Goal: Task Accomplishment & Management: Manage account settings

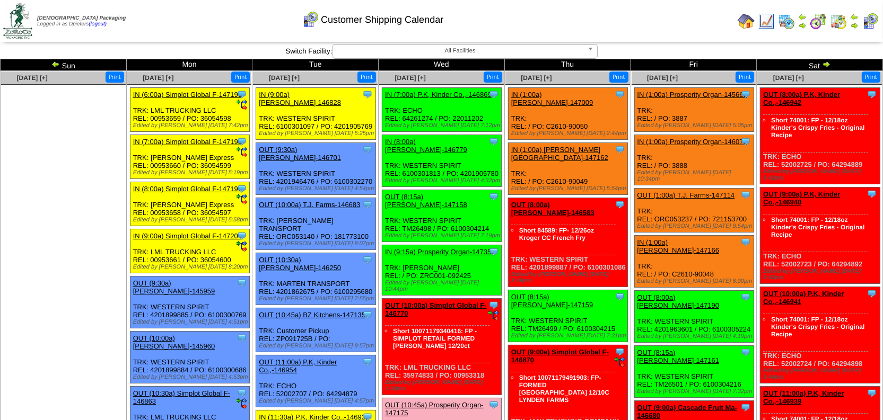
click at [102, 200] on ul at bounding box center [63, 164] width 125 height 159
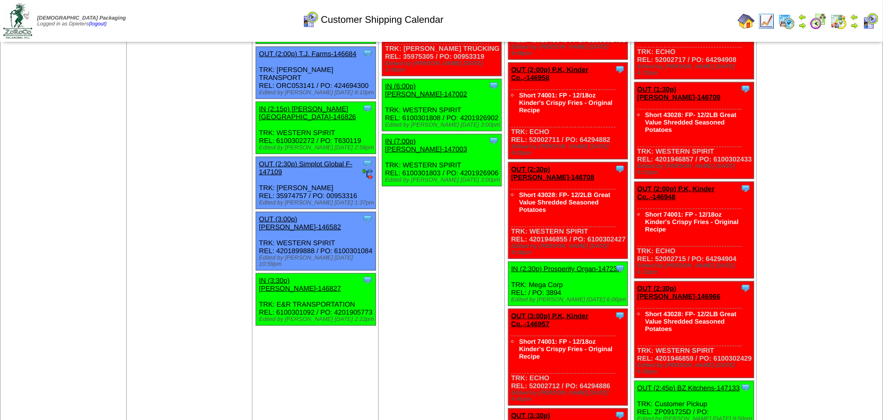
scroll to position [1204, 0]
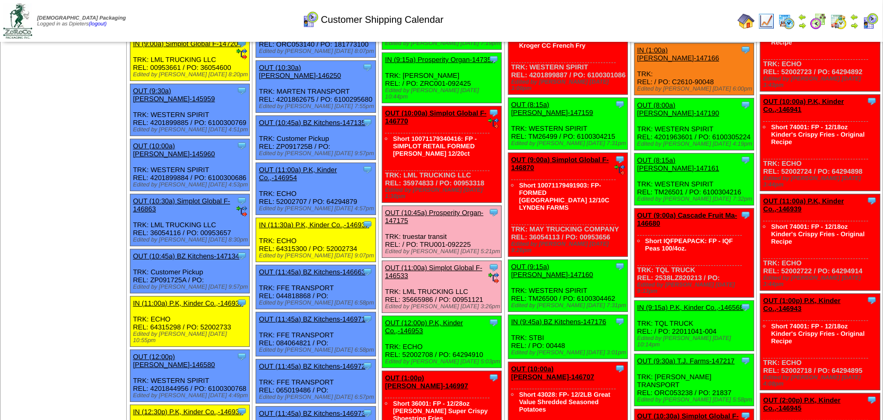
scroll to position [0, 0]
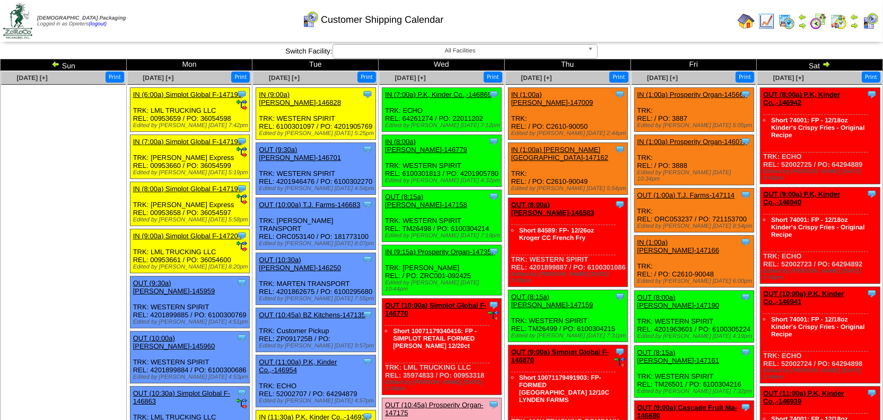
click at [678, 158] on div "Clone Item IN (1:00a) Prosperity Organ-146078 Prosperity Organic Foods Inc Sche…" at bounding box center [693, 160] width 119 height 50
copy div "3888"
click at [81, 228] on ul at bounding box center [63, 164] width 125 height 159
click at [73, 207] on ul at bounding box center [63, 164] width 125 height 159
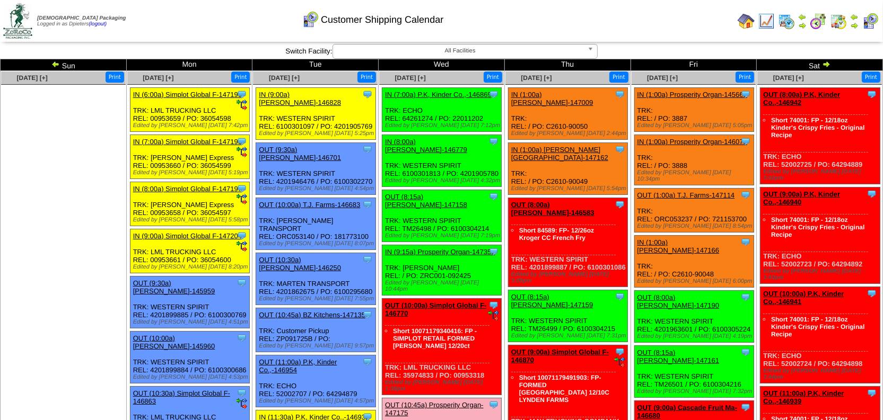
scroll to position [564, 0]
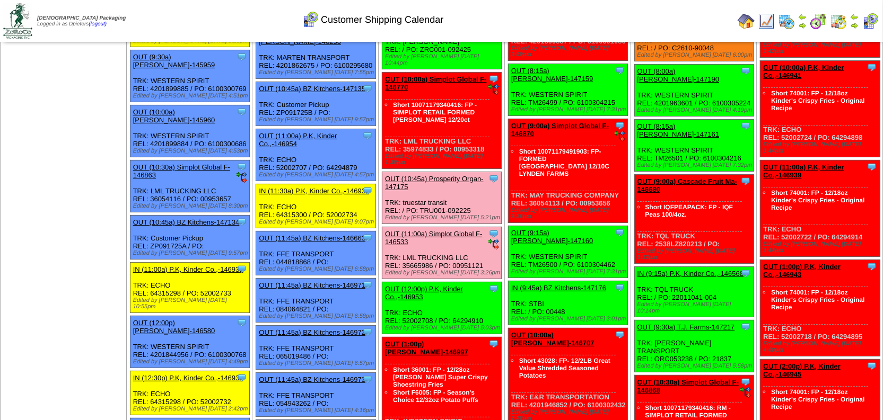
scroll to position [0, 0]
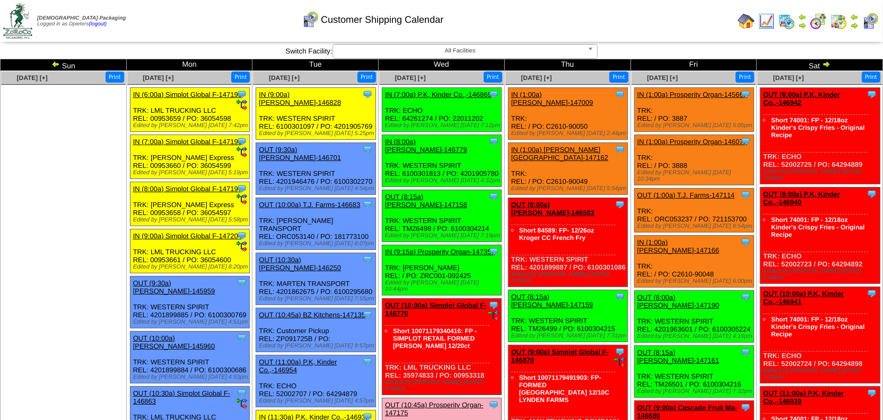
click at [713, 142] on link "IN (1:00a) Prosperity Organ-146078" at bounding box center [692, 142] width 110 height 8
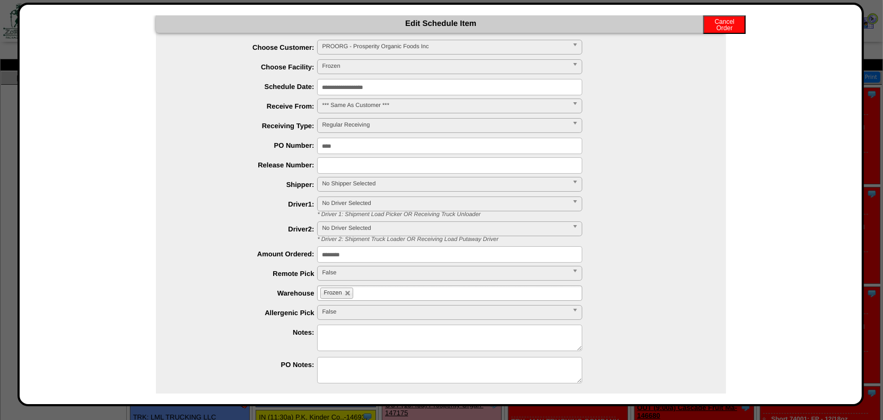
scroll to position [8, 0]
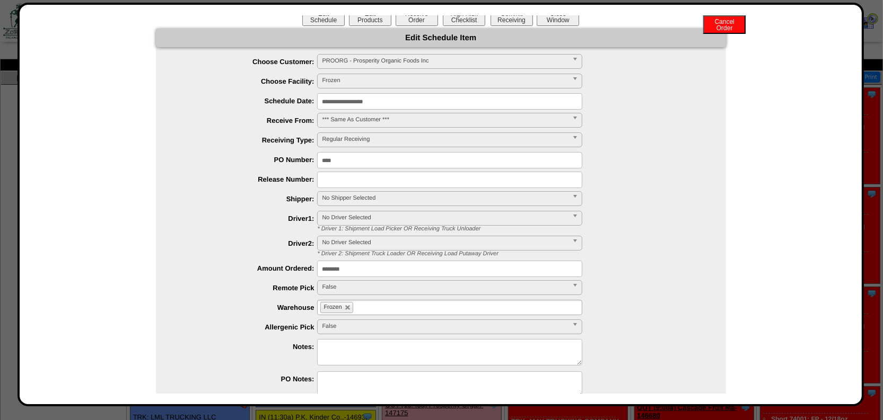
click at [355, 350] on textarea at bounding box center [449, 352] width 265 height 27
type textarea "**********"
click at [195, 304] on label "Warehouse" at bounding box center [247, 308] width 140 height 8
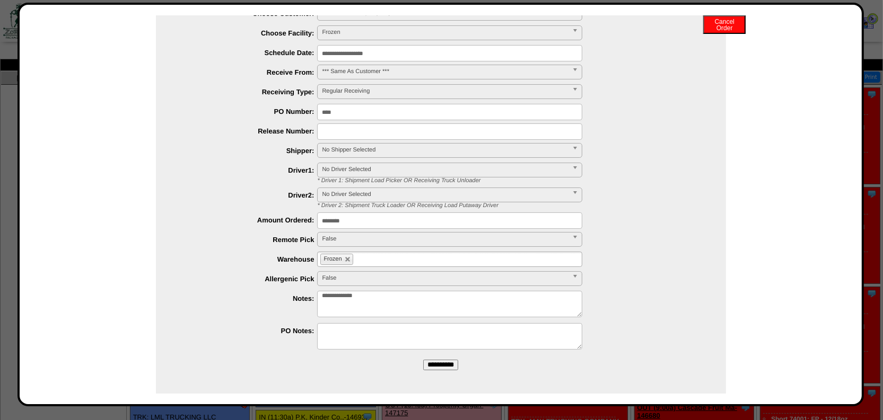
click at [449, 367] on input "**********" at bounding box center [440, 365] width 35 height 11
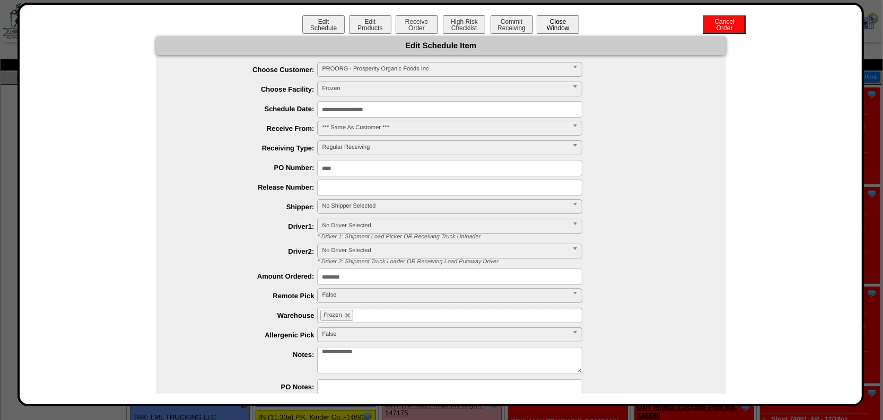
click at [555, 19] on button "Close Window" at bounding box center [557, 24] width 42 height 19
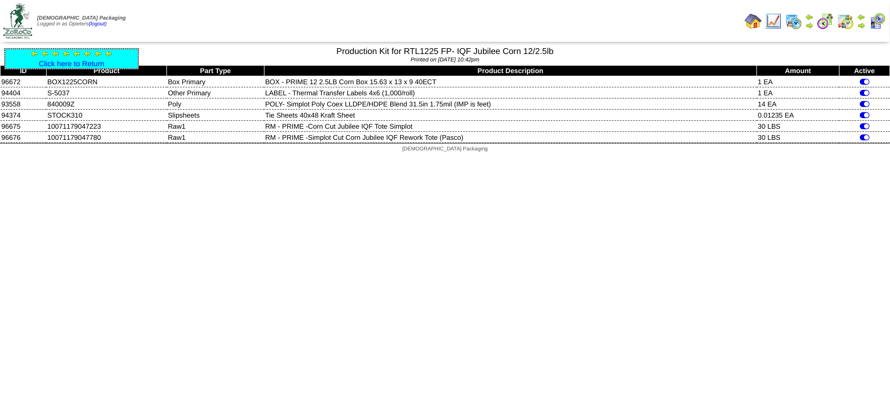
click at [780, 24] on img at bounding box center [773, 21] width 17 height 17
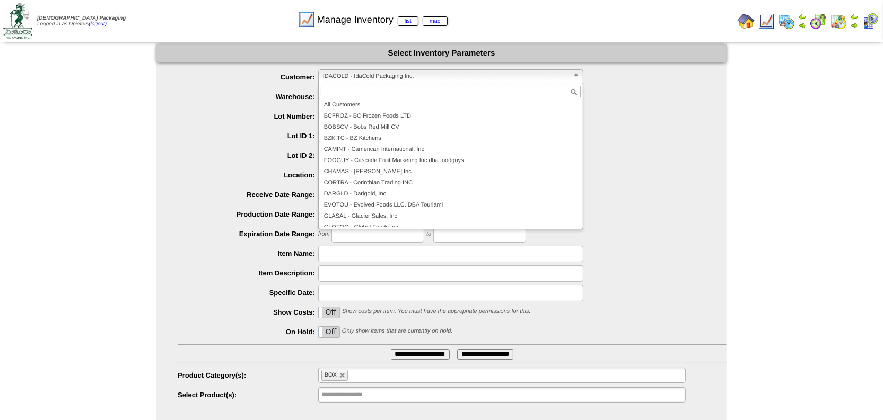
click at [348, 78] on span "IDACOLD - IdaCold Packaging Inc." at bounding box center [446, 76] width 246 height 13
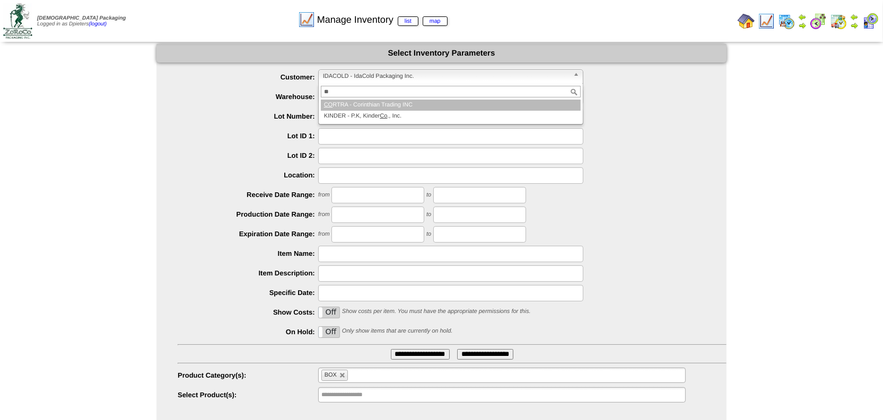
type input "**"
click at [376, 103] on li "CO RTRA - Corinthian Trading INC" at bounding box center [451, 105] width 260 height 11
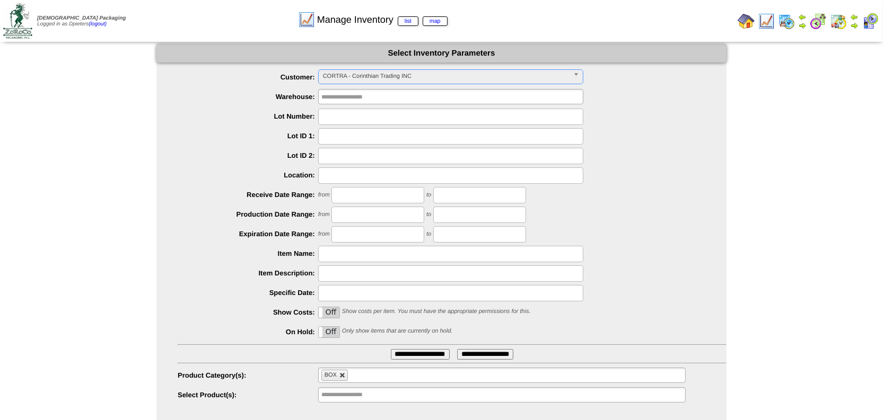
click at [343, 374] on link at bounding box center [342, 376] width 6 height 6
type input "**********"
click at [342, 373] on input "text" at bounding box center [355, 375] width 68 height 13
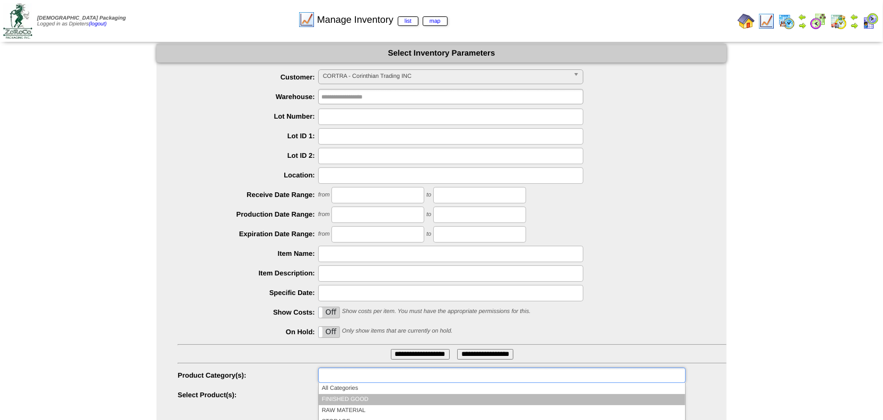
click at [360, 395] on li "FINISHED GOOD" at bounding box center [502, 399] width 366 height 11
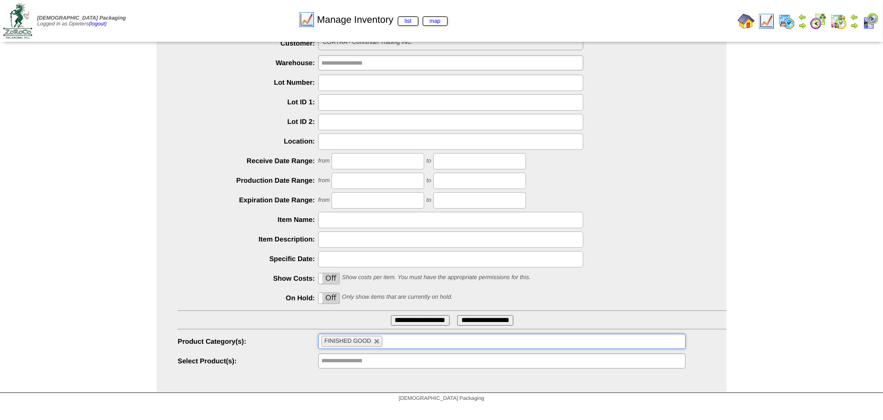
scroll to position [48, 0]
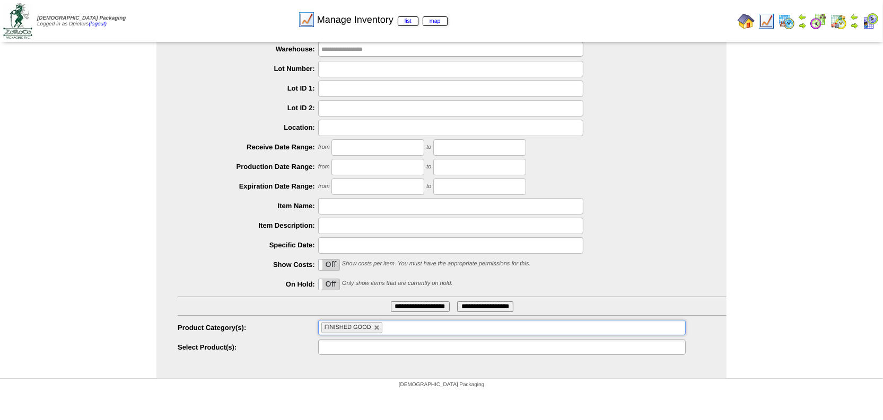
click at [365, 346] on input "text" at bounding box center [355, 347] width 68 height 13
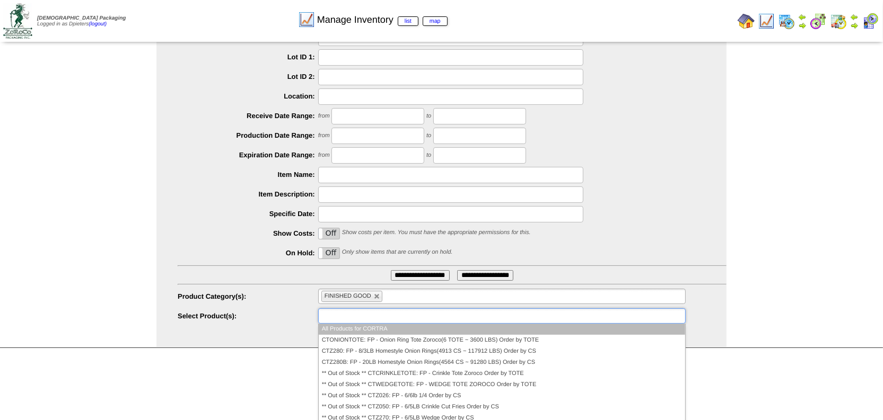
scroll to position [94, 0]
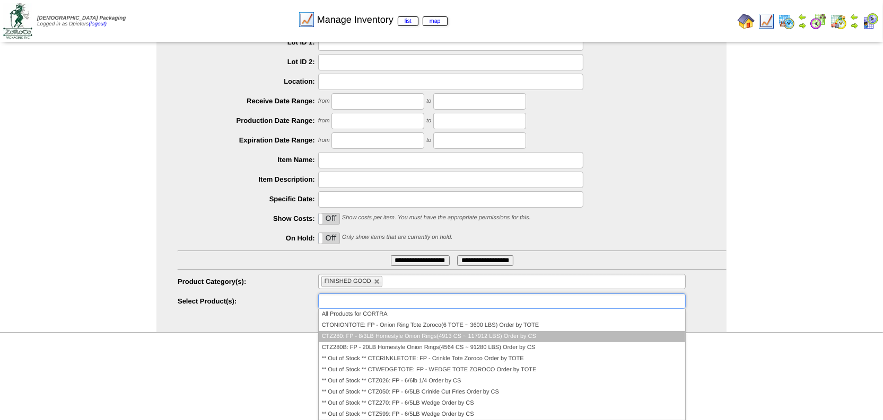
click at [353, 332] on li "CTZ280: FP - 8/3LB Homestyle Onion Rings(4913 CS ~ 117912 LBS) Order by CS" at bounding box center [502, 336] width 366 height 11
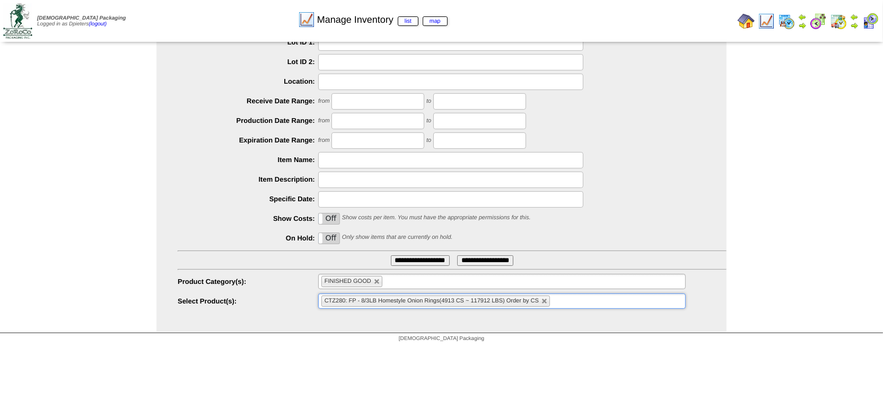
click at [589, 305] on ul "CTZ280: FP - 8/3LB Homestyle Onion Rings(4913 CS ~ 117912 LBS) Order by CS" at bounding box center [501, 301] width 367 height 15
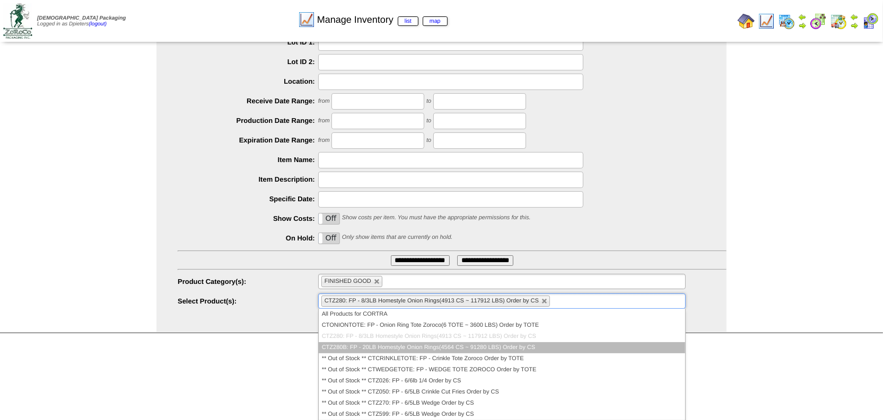
click at [405, 345] on li "CTZ280B: FP - 20LB Homestyle Onion Rings(4564 CS ~ 91280 LBS) Order by CS" at bounding box center [502, 347] width 366 height 11
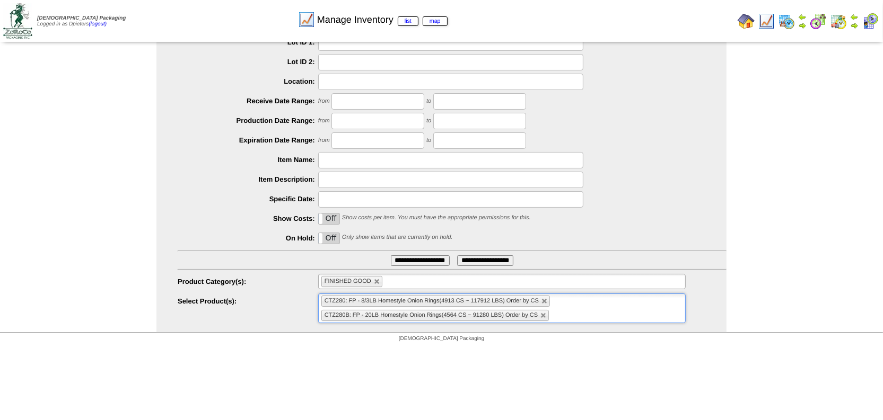
click at [418, 260] on input "**********" at bounding box center [420, 261] width 59 height 11
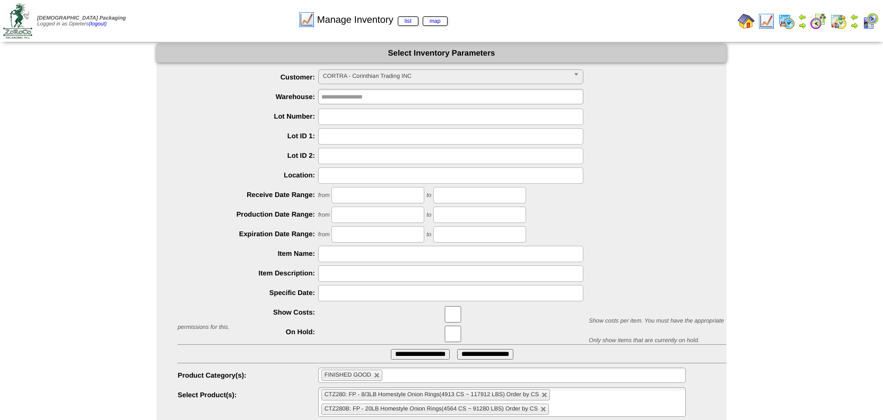
scroll to position [21, 0]
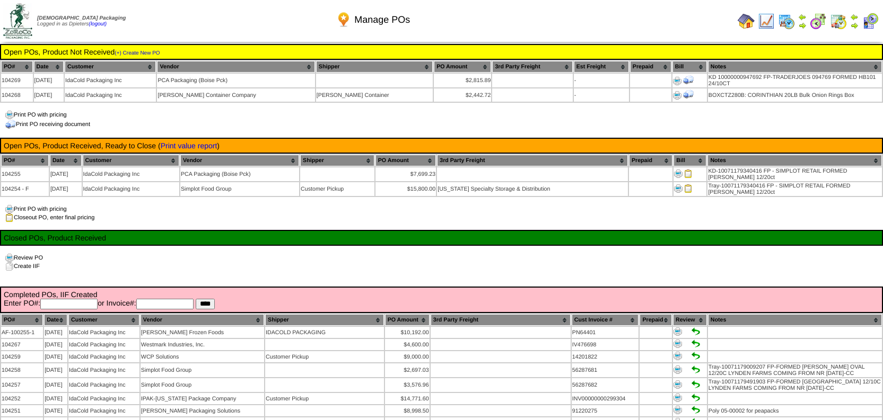
scroll to position [1244, 0]
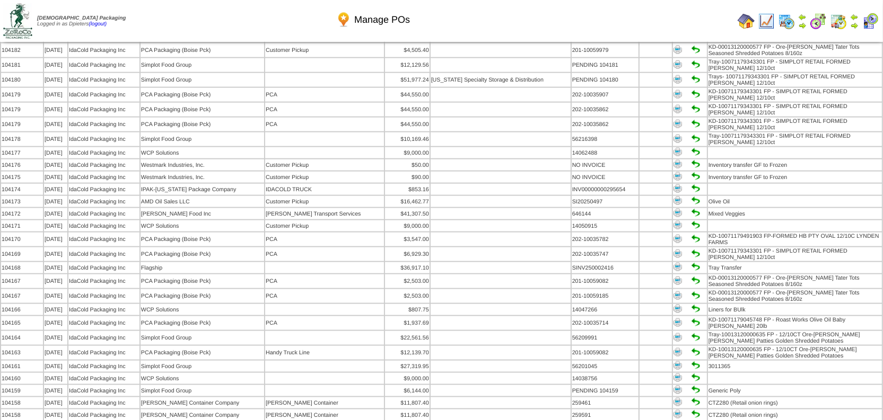
drag, startPoint x: 0, startPoint y: 0, endPoint x: 746, endPoint y: 21, distance: 746.7
click at [746, 21] on img at bounding box center [745, 21] width 17 height 17
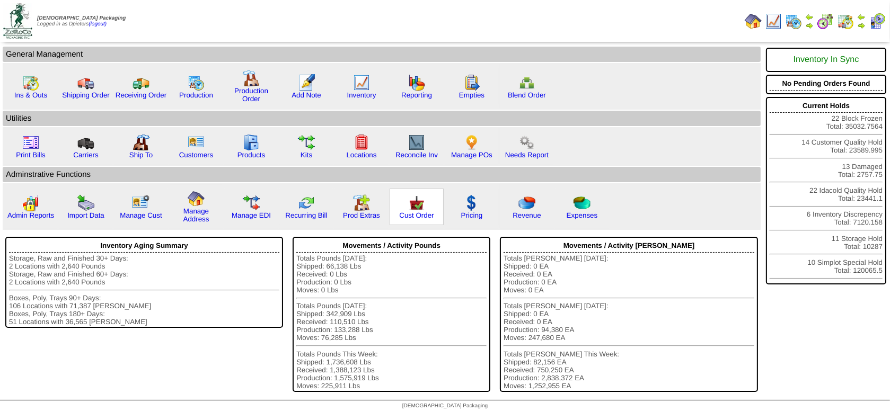
click at [415, 206] on img at bounding box center [416, 203] width 17 height 17
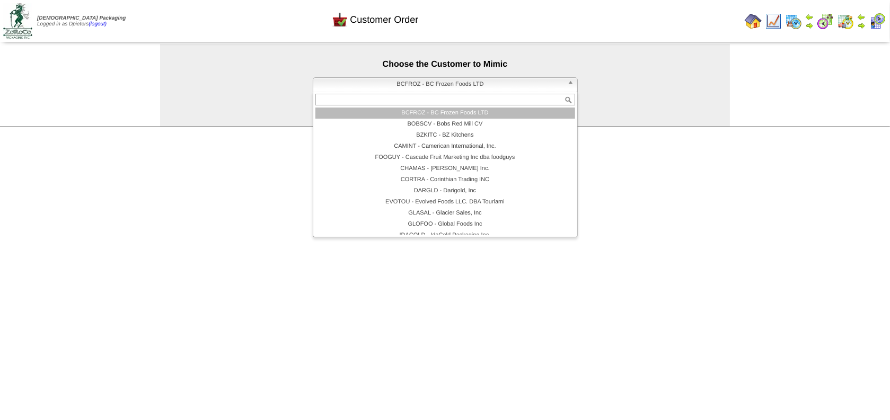
click at [362, 84] on span "BCFROZ - BC Frozen Foods LTD" at bounding box center [441, 84] width 246 height 13
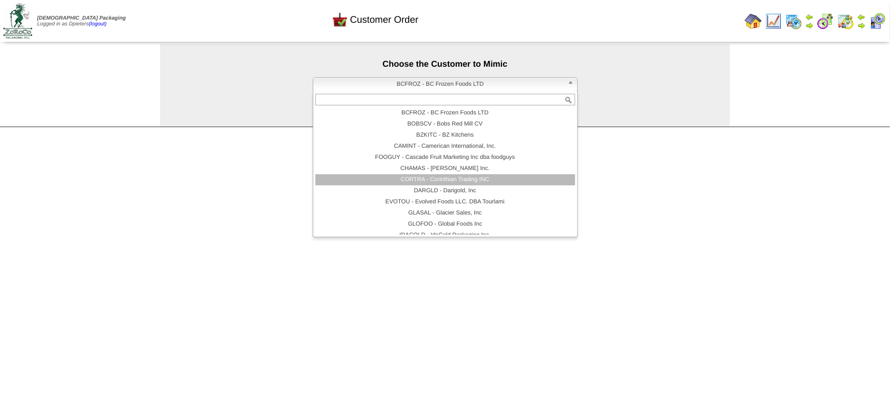
click at [386, 178] on li "CORTRA - Corinthian Trading INC" at bounding box center [445, 179] width 260 height 11
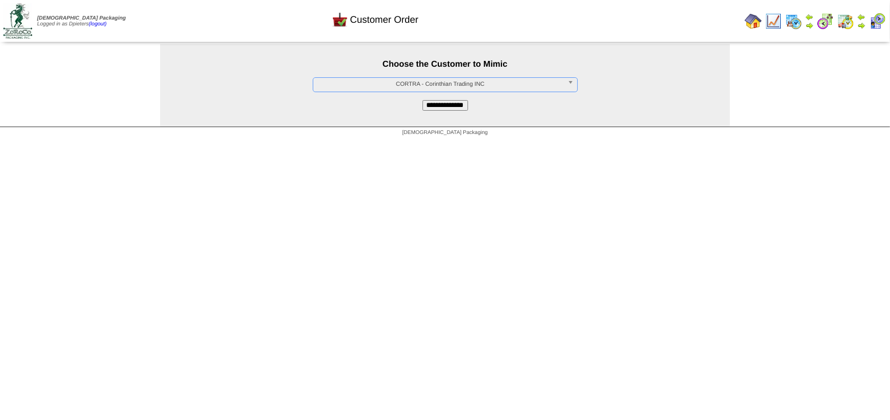
click at [464, 104] on input "**********" at bounding box center [445, 105] width 46 height 11
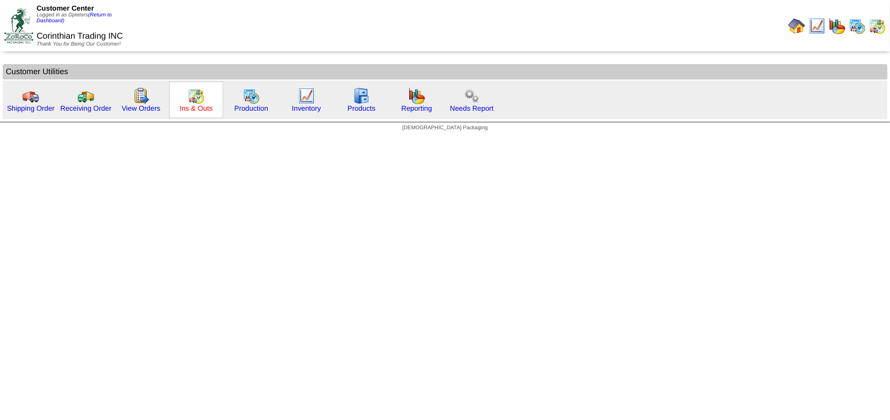
click at [195, 106] on link "Ins & Outs" at bounding box center [196, 108] width 33 height 8
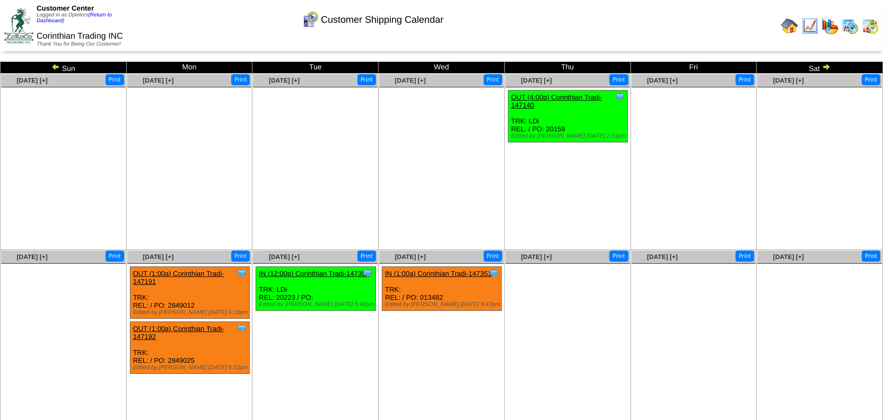
click at [289, 295] on div "Clone Item IN (12:00p) Corinthian Tradi-147303 Corinthian Trading INC ScheduleI…" at bounding box center [315, 289] width 119 height 44
copy div "20223"
click at [335, 331] on ul "Clone Item IN (12:00p) Corinthian Tradi-147303 Corinthian Trading INC ScheduleI…" at bounding box center [315, 346] width 125 height 159
click at [432, 294] on div "Clone Item IN (1:00a) Corinthian Tradi-147351 Corinthian Trading INC ScheduleID…" at bounding box center [441, 289] width 119 height 44
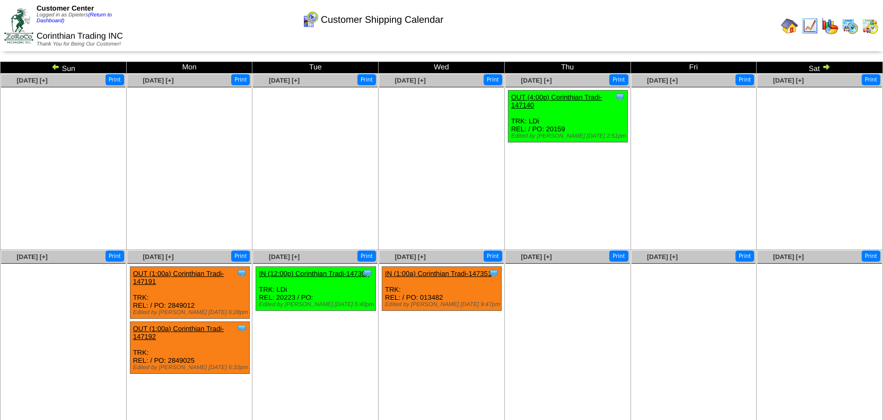
click at [432, 294] on div "Clone Item IN (1:00a) Corinthian Tradi-147351 Corinthian Trading INC ScheduleID…" at bounding box center [441, 289] width 119 height 44
copy div "013482"
drag, startPoint x: 438, startPoint y: 330, endPoint x: 438, endPoint y: 323, distance: 6.9
click at [438, 330] on ul "Clone Item IN (1:00a) Corinthian Tradi-147351 Corinthian Trading INC ScheduleID…" at bounding box center [441, 346] width 125 height 159
click at [180, 301] on div "Clone Item OUT (1:00a) Corinthian Tradi-147191 Corinthian Trading INC ScheduleI…" at bounding box center [189, 293] width 119 height 52
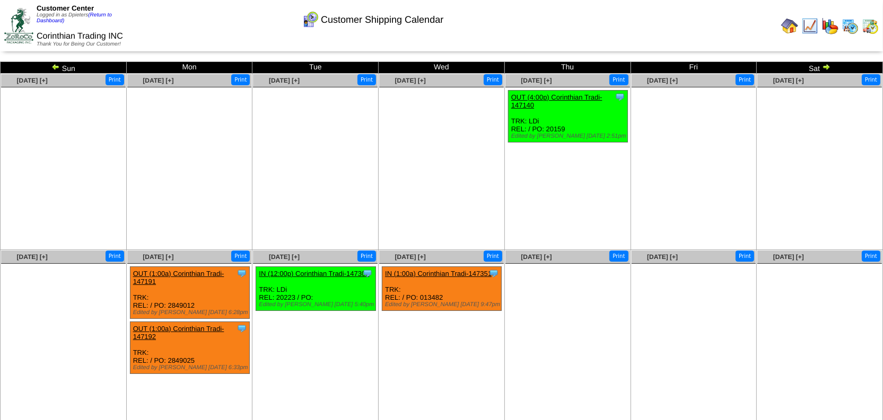
click at [180, 301] on div "Clone Item OUT (1:00a) Corinthian Tradi-147191 Corinthian Trading INC ScheduleI…" at bounding box center [189, 293] width 119 height 52
copy div "2849012"
click at [182, 351] on div "Clone Item OUT (1:00a) Corinthian Tradi-147192 Corinthian Trading INC ScheduleI…" at bounding box center [189, 348] width 119 height 52
copy div "2849025"
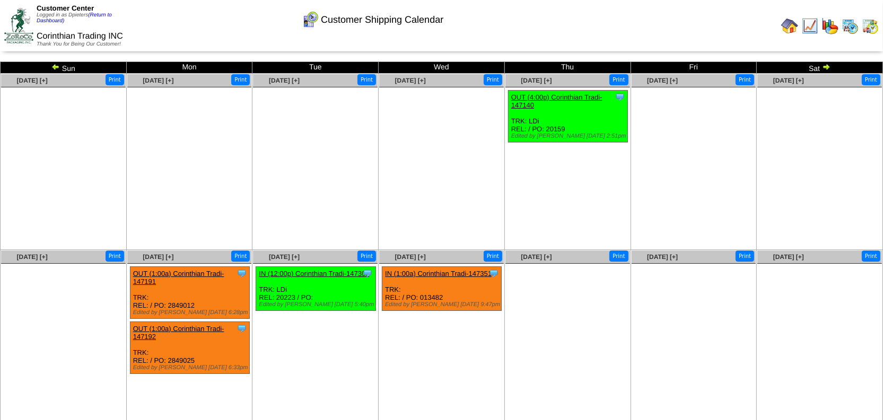
click at [216, 382] on ul "Clone Item OUT (1:00a) Corinthian Tradi-147191 Corinthian Trading INC ScheduleI…" at bounding box center [189, 346] width 125 height 159
click at [186, 300] on div "Clone Item OUT (1:00a) Corinthian Tradi-147191 Corinthian Trading INC ScheduleI…" at bounding box center [189, 293] width 119 height 52
copy div "2849012"
click at [187, 355] on div "Clone Item OUT (1:00a) Corinthian Tradi-147192 Corinthian Trading INC ScheduleI…" at bounding box center [189, 348] width 119 height 52
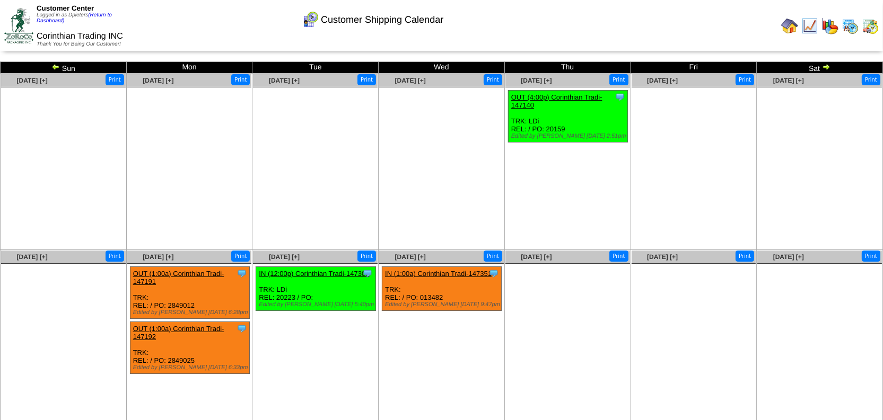
click at [187, 355] on div "Clone Item OUT (1:00a) Corinthian Tradi-147192 Corinthian Trading INC ScheduleI…" at bounding box center [189, 348] width 119 height 52
copy div "2849025"
click at [291, 190] on ul at bounding box center [315, 166] width 125 height 159
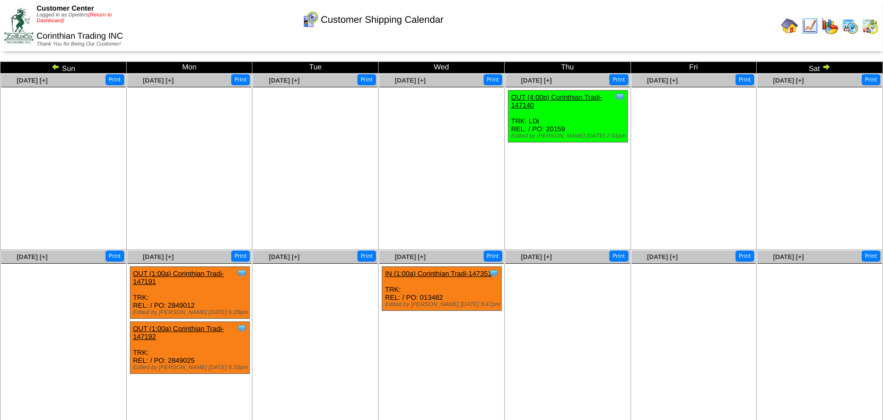
click at [95, 13] on link "(Return to Dashboard)" at bounding box center [74, 18] width 75 height 12
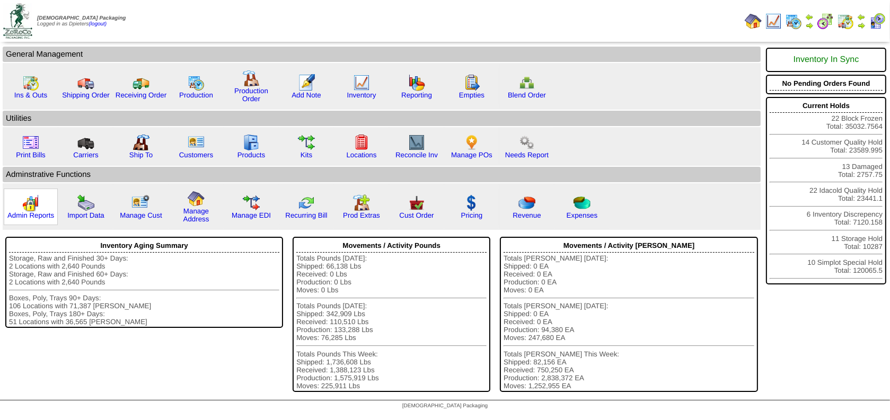
click at [23, 208] on img at bounding box center [30, 203] width 17 height 17
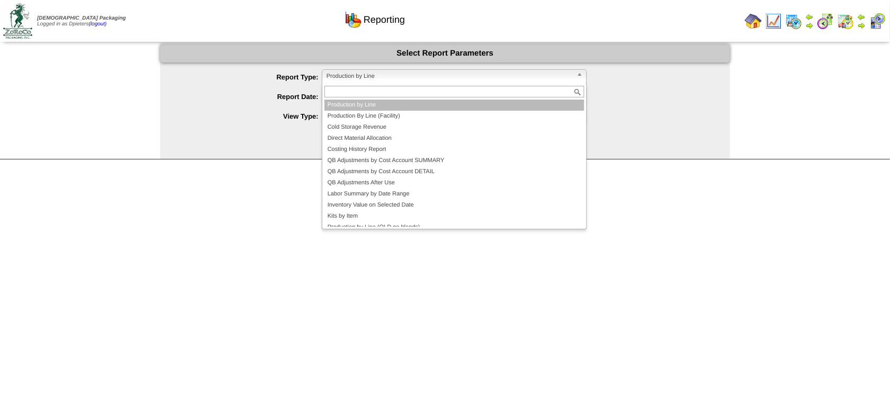
click at [390, 74] on span "Production by Line" at bounding box center [450, 76] width 246 height 13
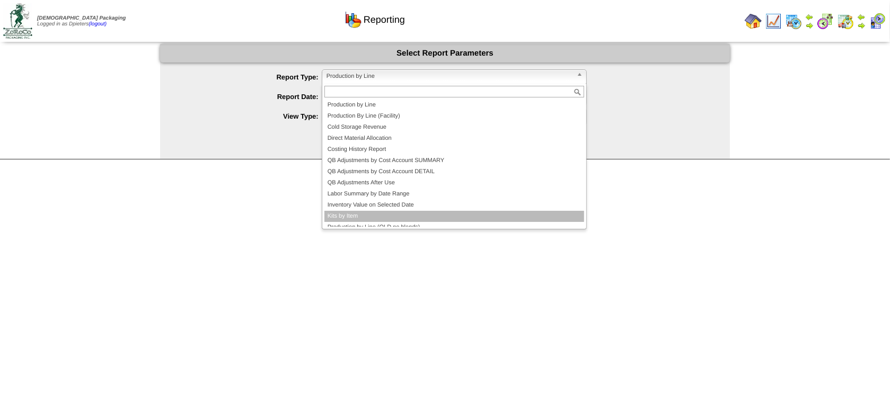
click at [379, 213] on li "Kits by Item" at bounding box center [454, 216] width 260 height 11
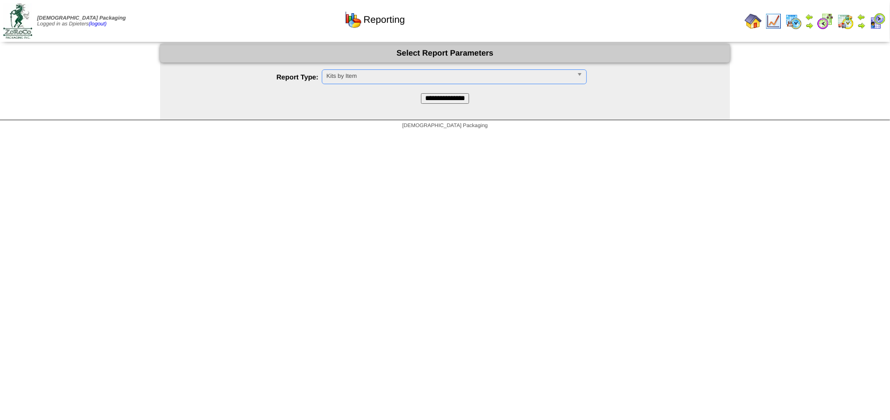
click at [430, 98] on input "**********" at bounding box center [445, 98] width 48 height 11
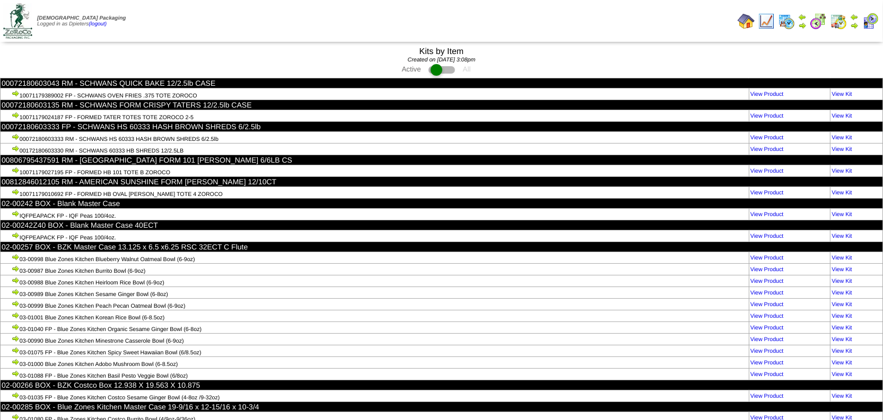
click at [348, 59] on div "Created on 09/24/2025 at 3:08pm" at bounding box center [441, 61] width 883 height 8
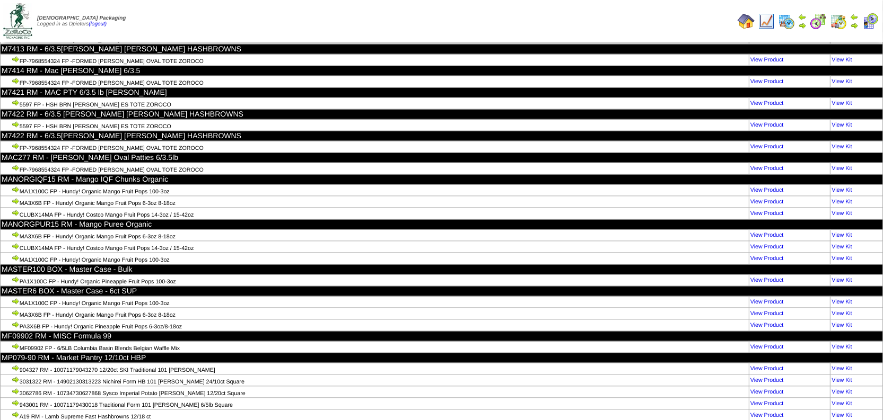
scroll to position [57433, 0]
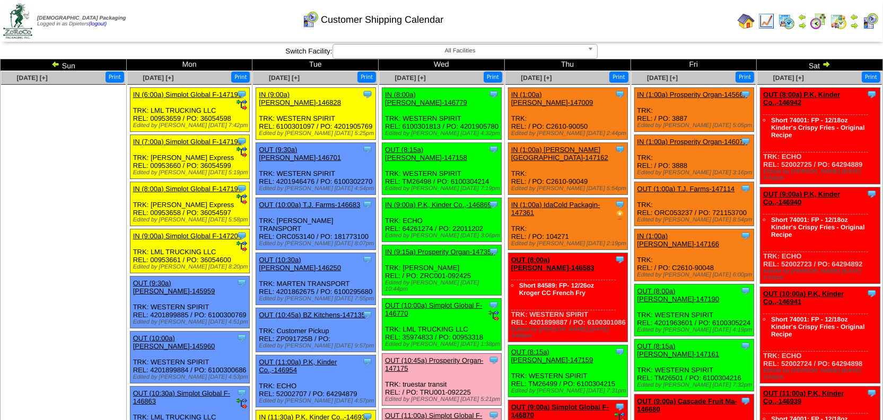
click at [76, 217] on ul at bounding box center [63, 164] width 125 height 159
